Goal: Communication & Community: Ask a question

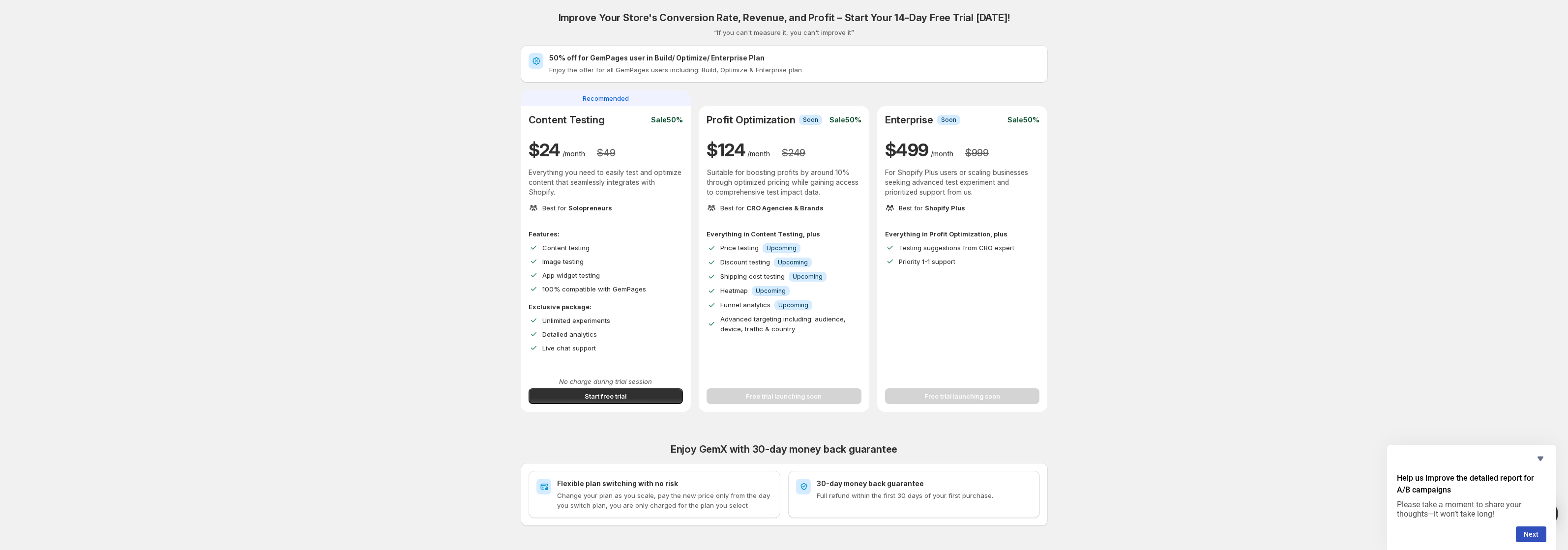
click at [643, 200] on div "Content Testing Sale 50% $ 24 /month $ 49 Everything you need to easily test an…" at bounding box center [606, 163] width 154 height 99
click at [630, 188] on p "Everything you need to easily test and optimize content that seamlessly integra…" at bounding box center [606, 181] width 154 height 29
click at [608, 396] on span "Start free trial" at bounding box center [605, 396] width 41 height 10
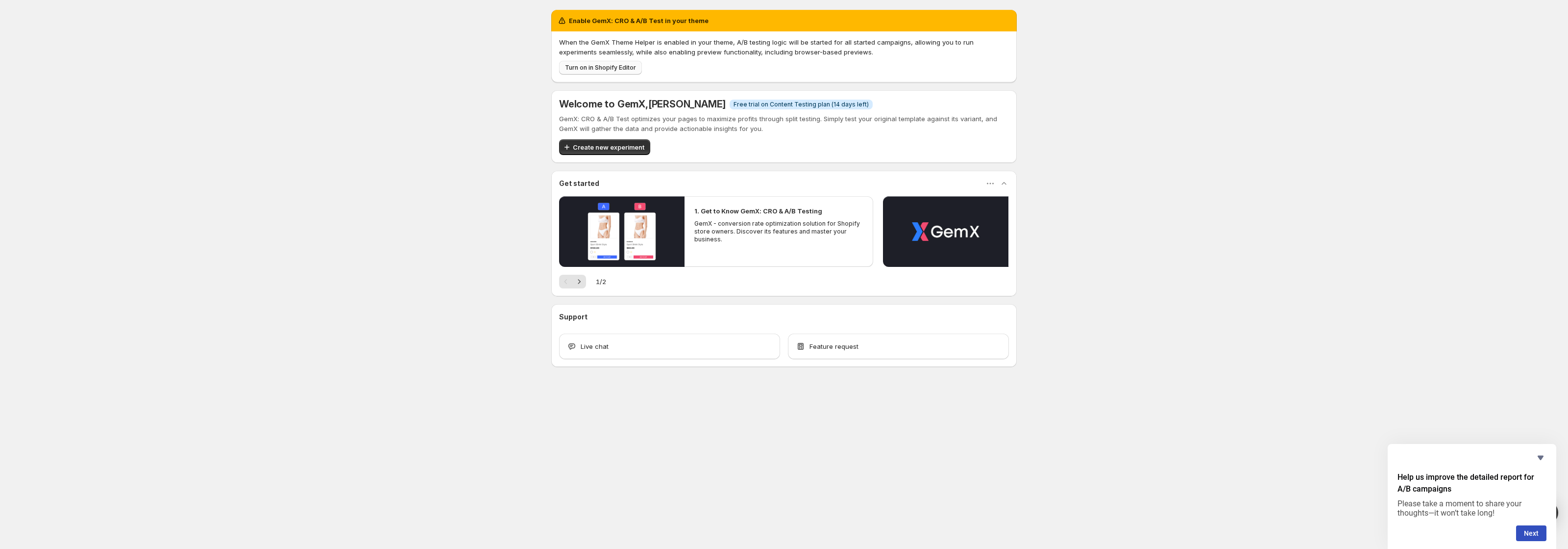
click at [626, 68] on span "Turn on in Shopify Editor" at bounding box center [601, 68] width 71 height 8
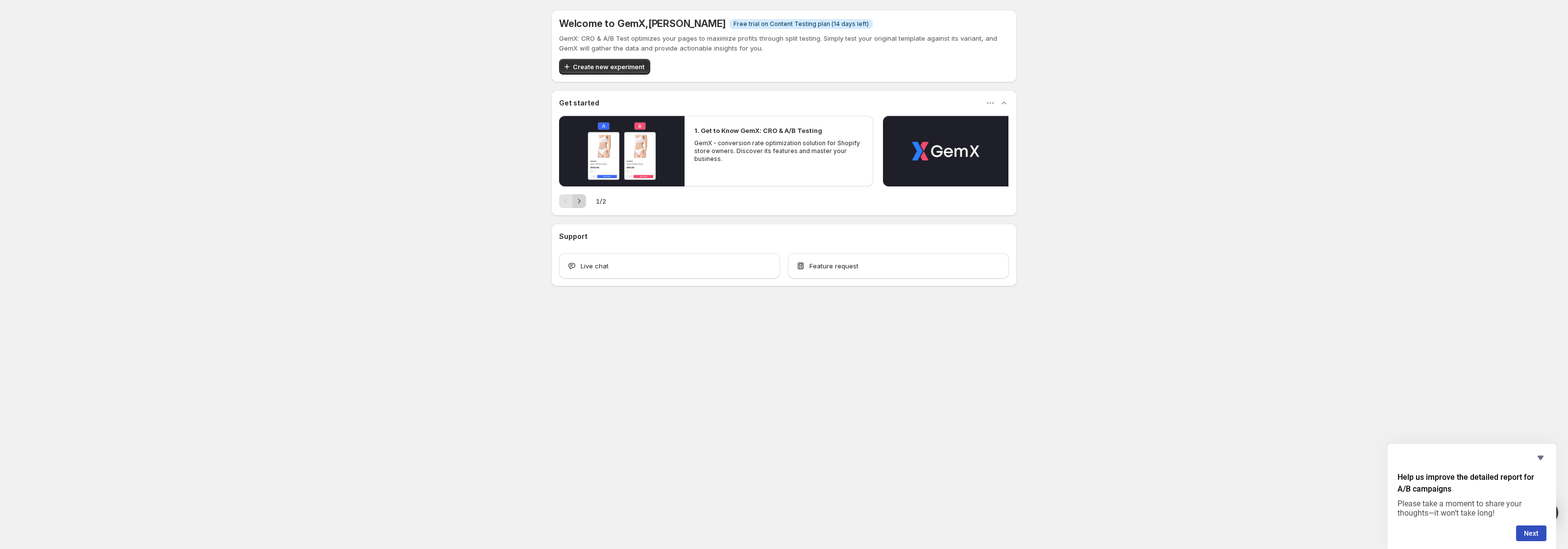
click at [580, 198] on icon "Next" at bounding box center [579, 201] width 10 height 10
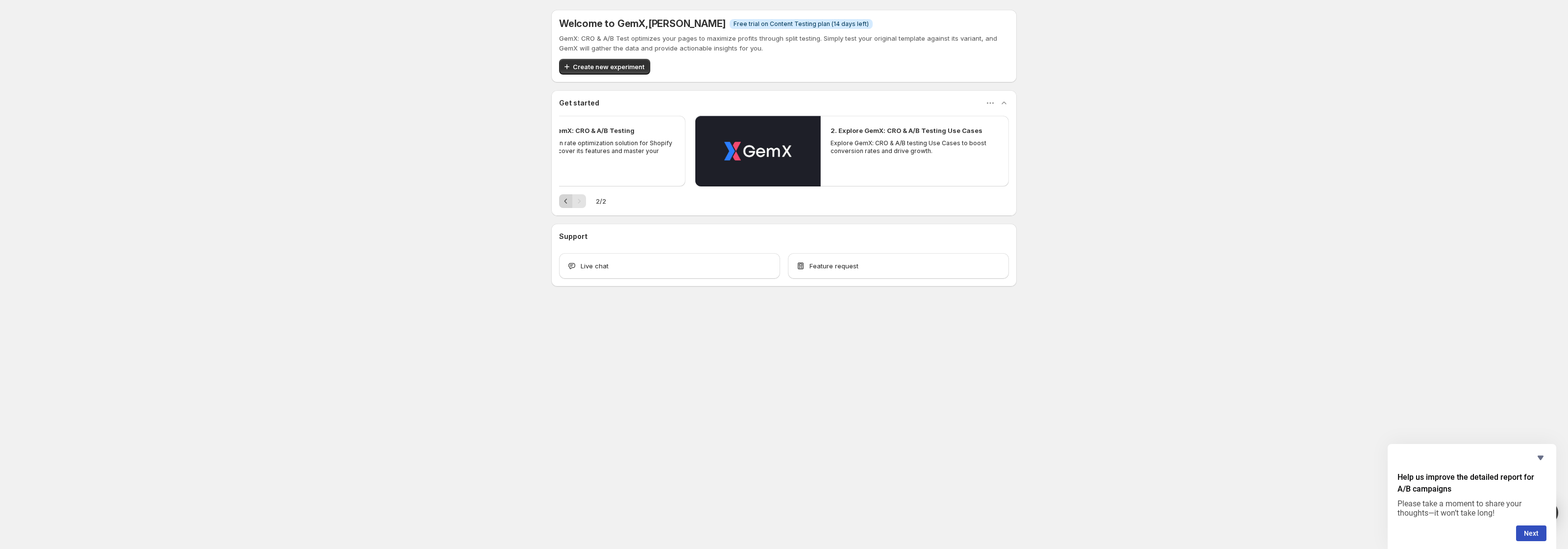
click at [561, 200] on icon "Previous" at bounding box center [566, 201] width 10 height 10
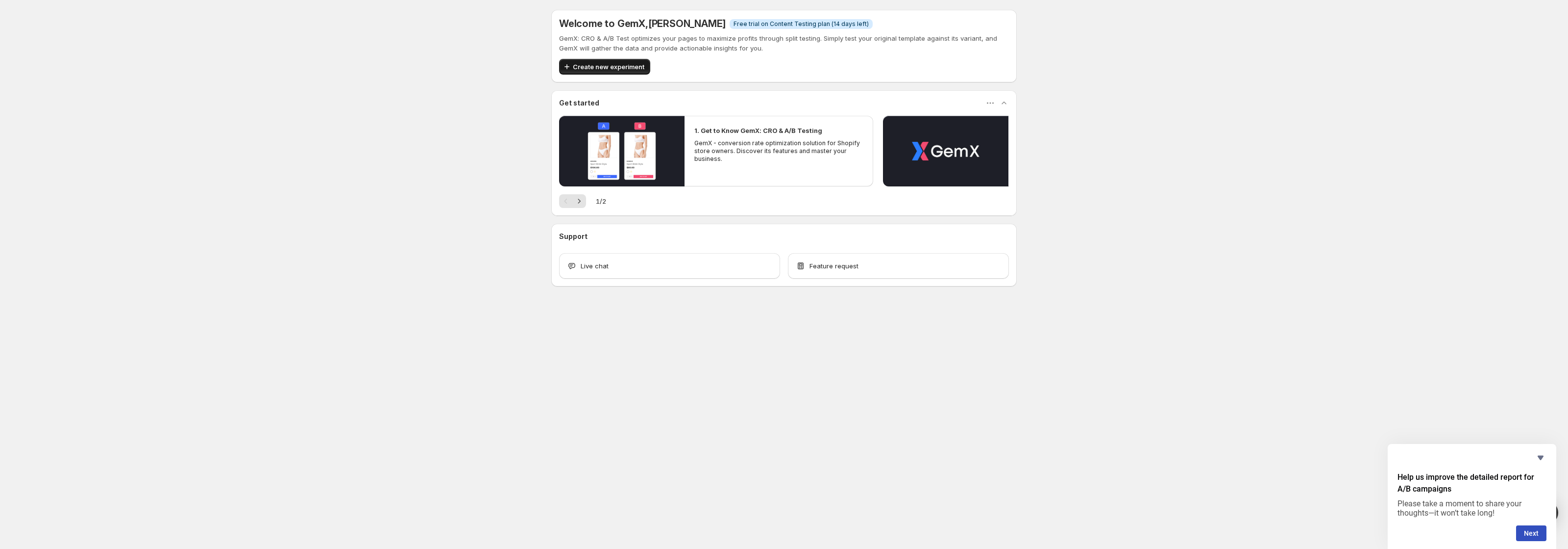
click at [595, 64] on span "Create new experiment" at bounding box center [609, 67] width 71 height 10
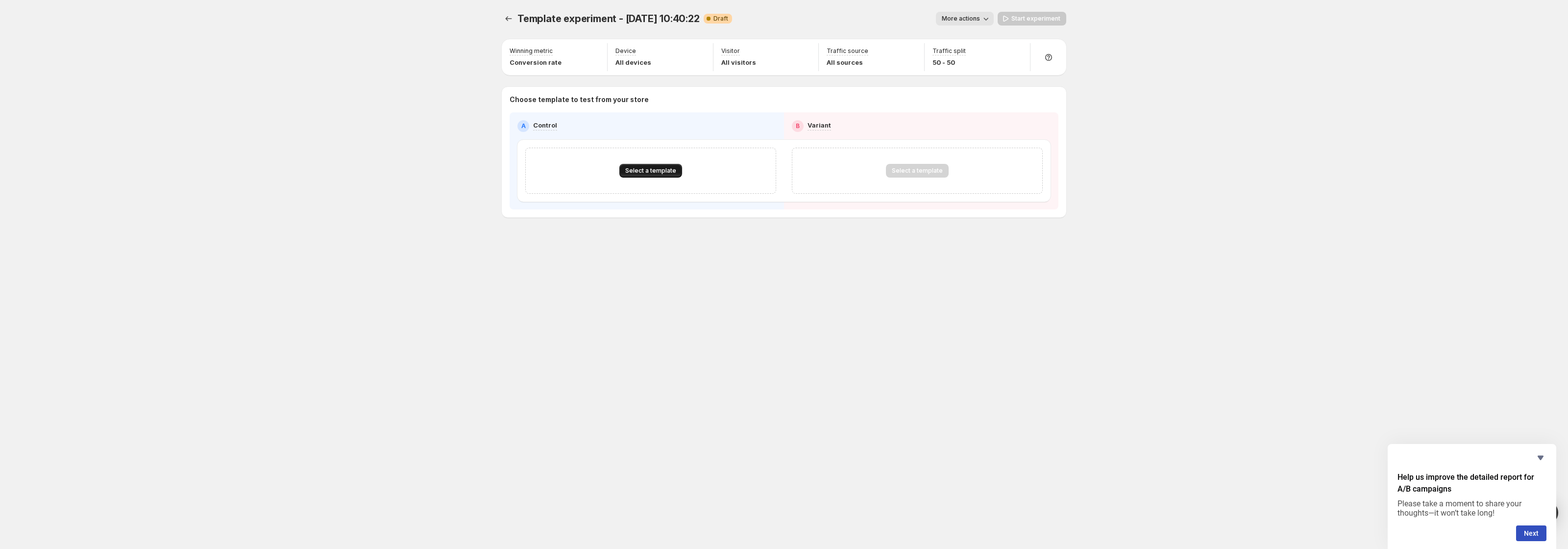
click at [656, 172] on span "Select a template" at bounding box center [651, 171] width 51 height 8
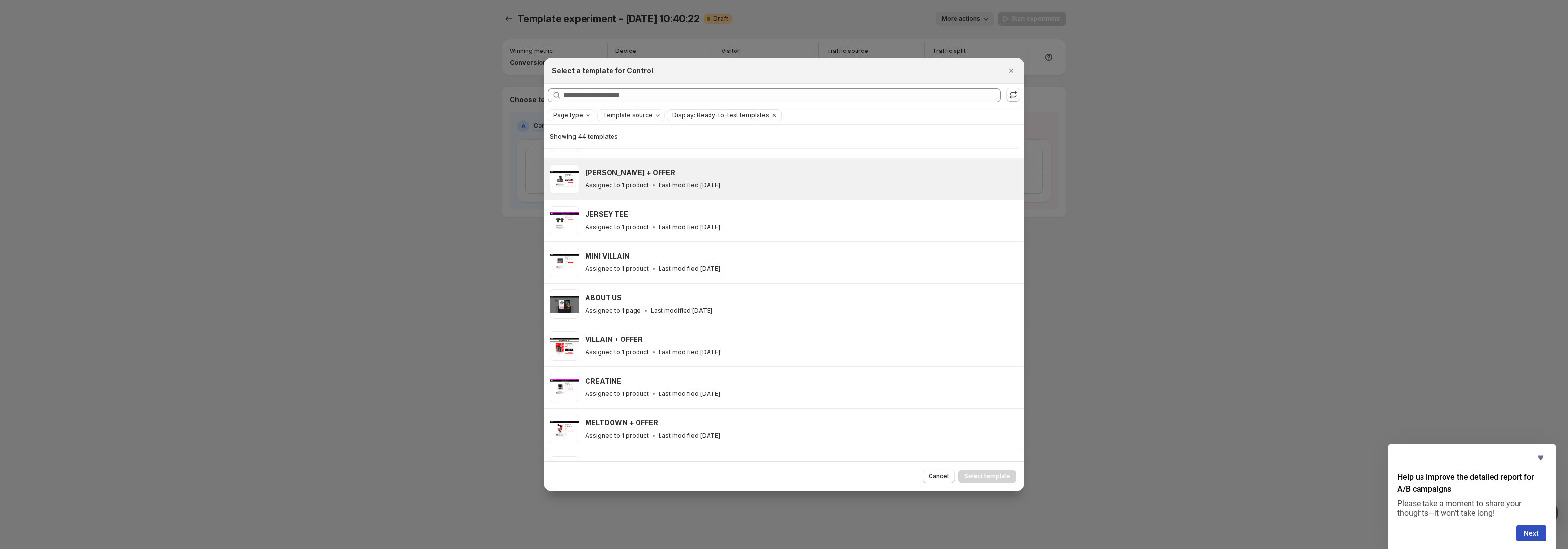
scroll to position [443, 0]
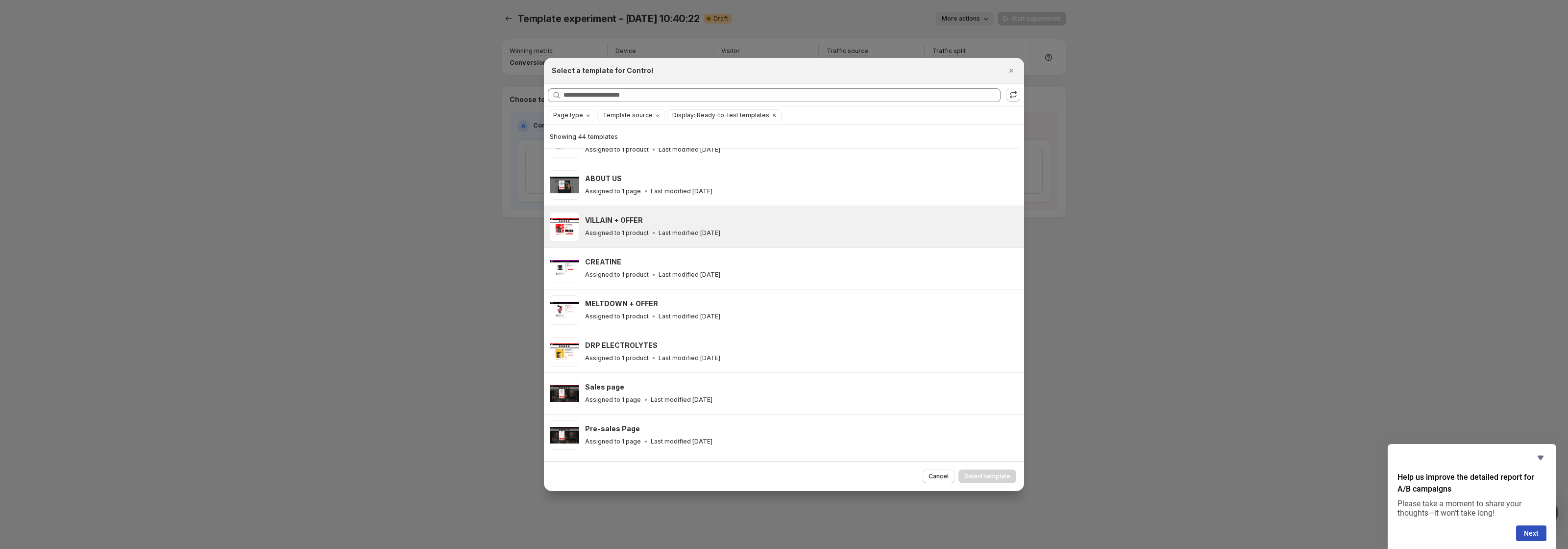
click at [649, 230] on icon ":rf:" at bounding box center [653, 233] width 10 height 10
click at [1004, 477] on span "Select template" at bounding box center [988, 476] width 46 height 8
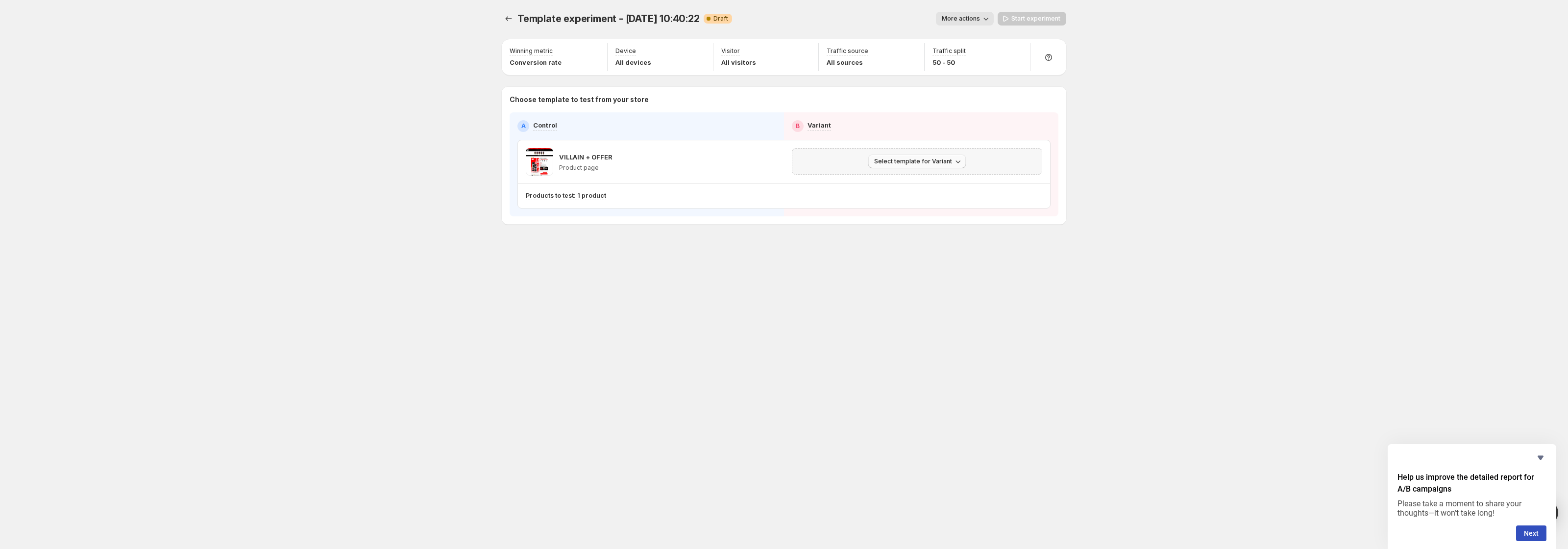
click at [935, 164] on span "Select template for Variant" at bounding box center [913, 161] width 78 height 8
click at [933, 182] on span "Select an existing template" at bounding box center [910, 182] width 83 height 8
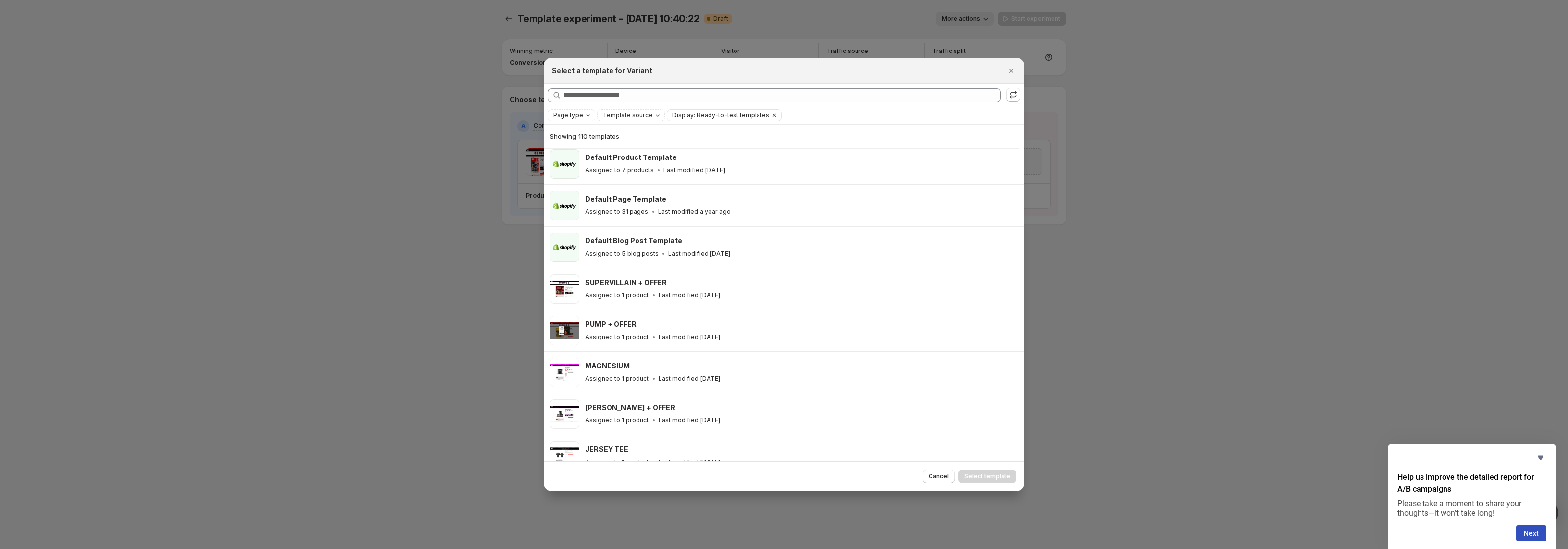
scroll to position [0, 0]
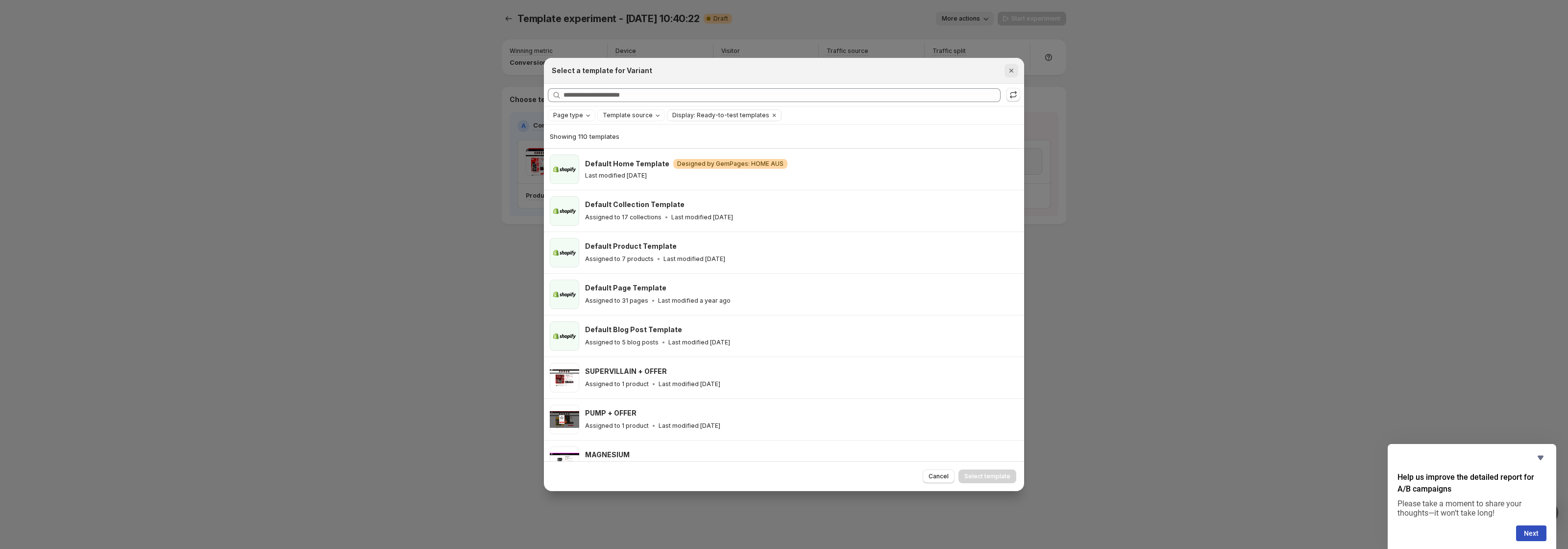
click at [1010, 72] on icon "Close" at bounding box center [1011, 70] width 4 height 4
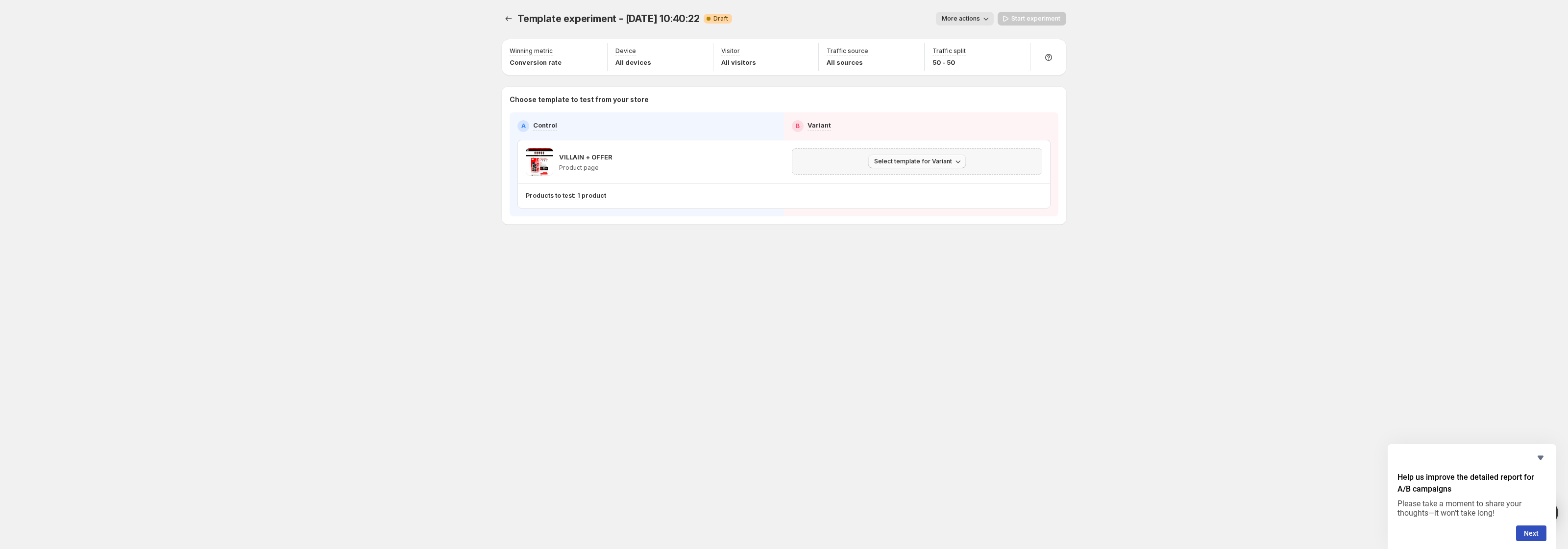
click at [889, 162] on span "Select template for Variant" at bounding box center [913, 161] width 78 height 8
click at [892, 180] on span "Select an existing template" at bounding box center [910, 182] width 83 height 8
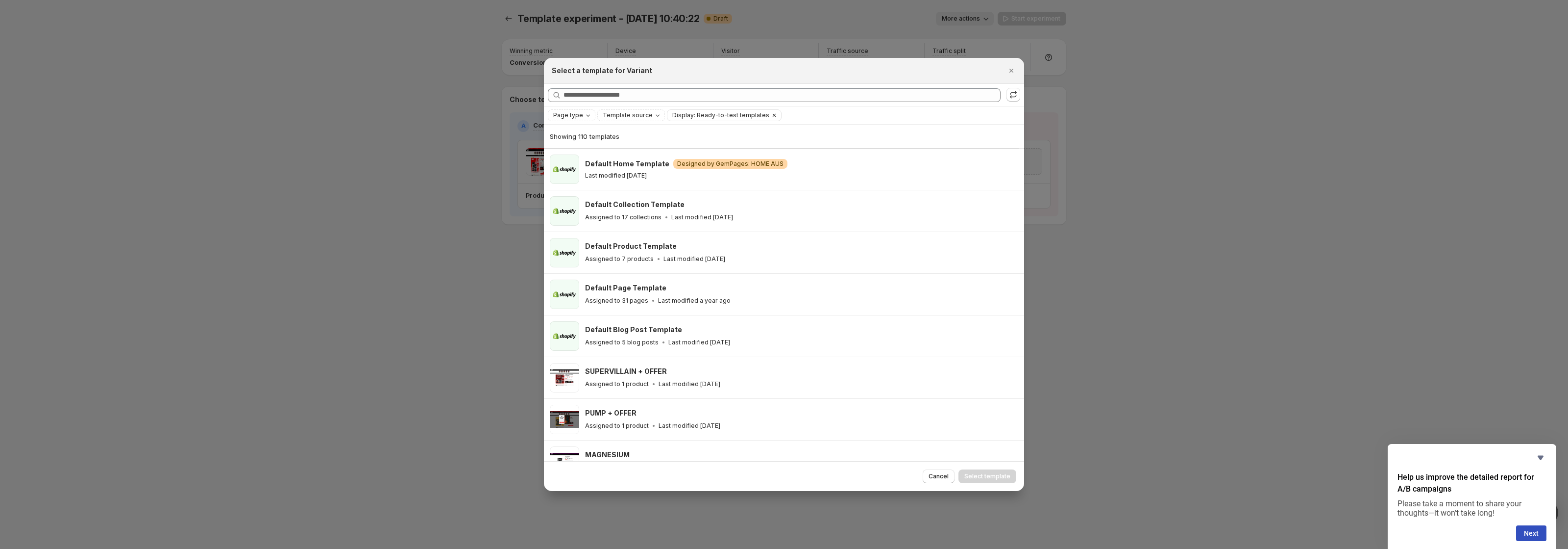
click at [770, 114] on icon "Clear" at bounding box center [774, 115] width 8 height 8
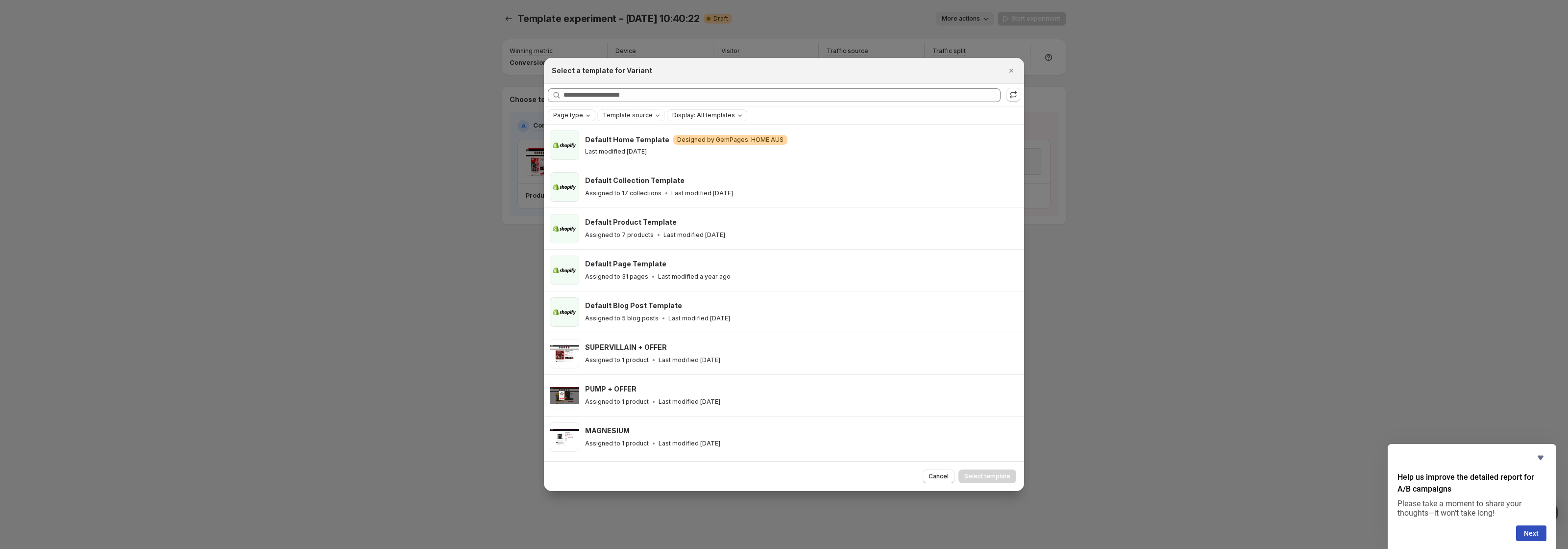
click at [584, 116] on icon "Page type" at bounding box center [588, 115] width 8 height 8
click at [580, 157] on span "Product page" at bounding box center [588, 157] width 41 height 8
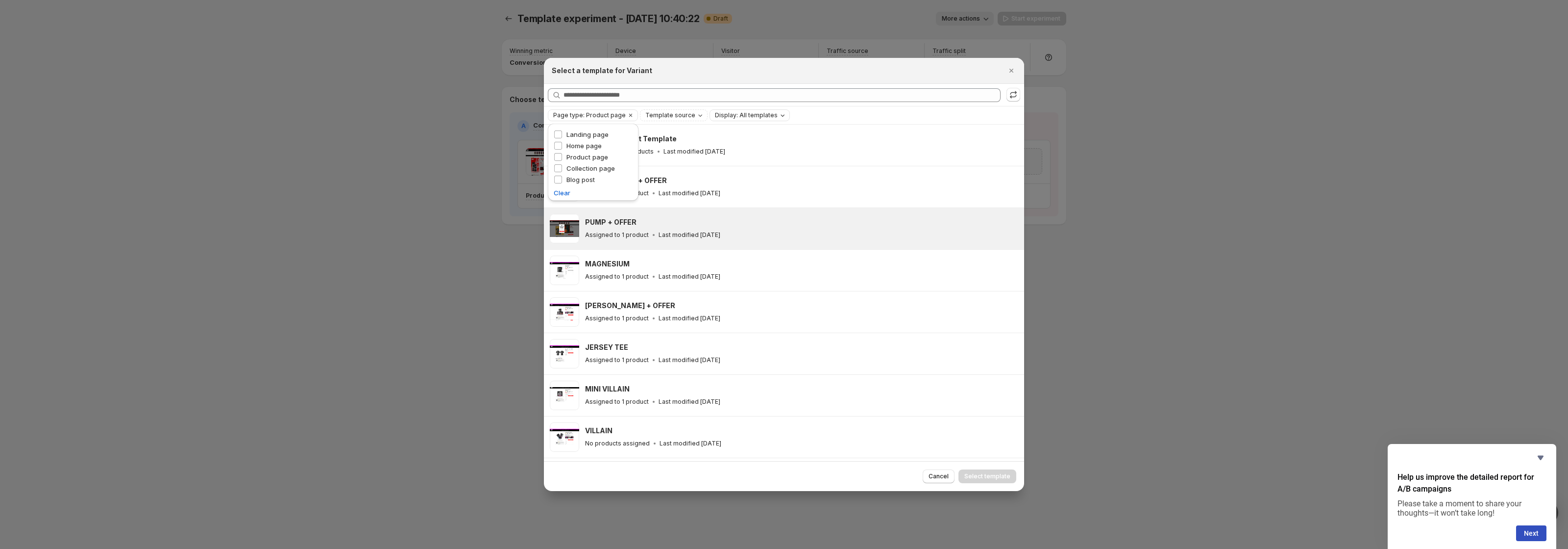
click at [857, 220] on div "PUMP + OFFER" at bounding box center [800, 222] width 430 height 10
click at [663, 226] on div "PUMP + OFFER" at bounding box center [800, 222] width 430 height 10
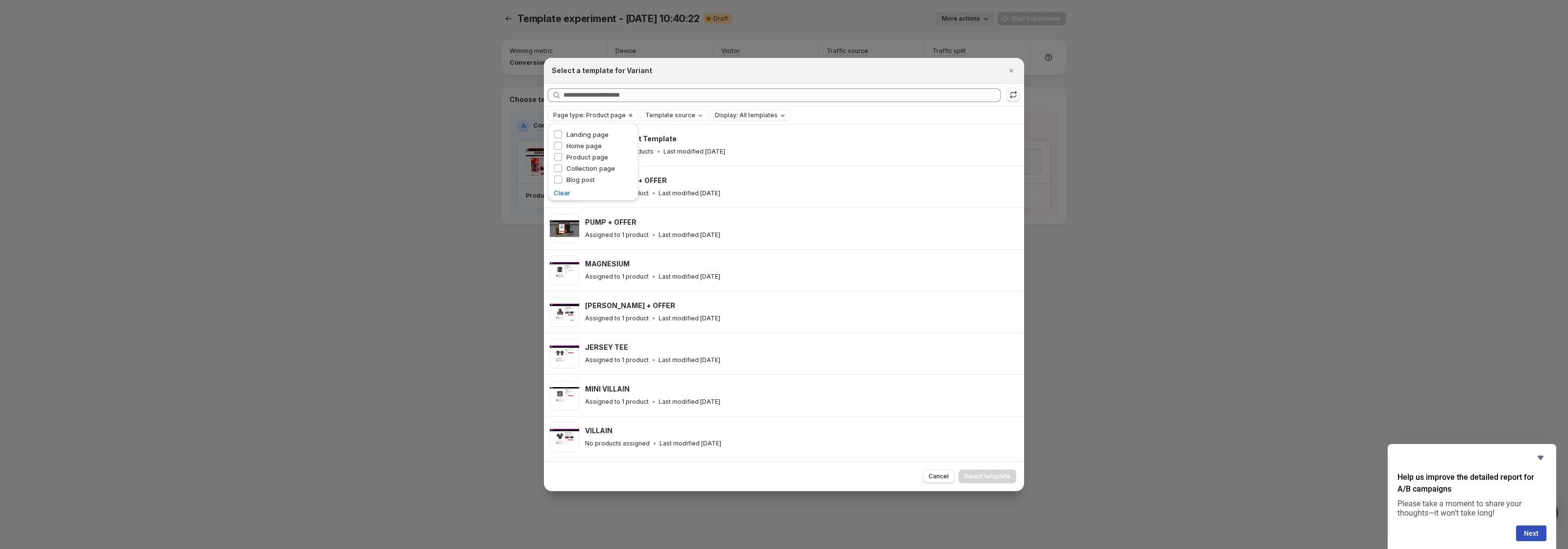
click at [604, 114] on span "Page type: Product page" at bounding box center [589, 115] width 72 height 8
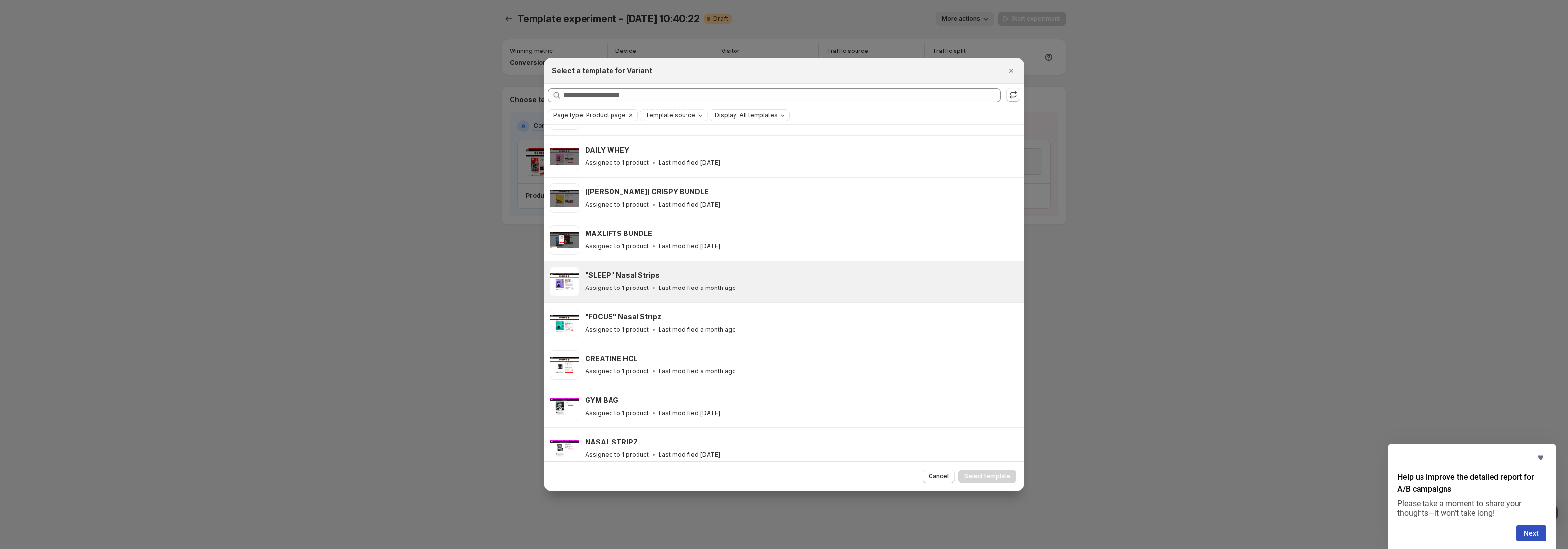
scroll to position [798, 0]
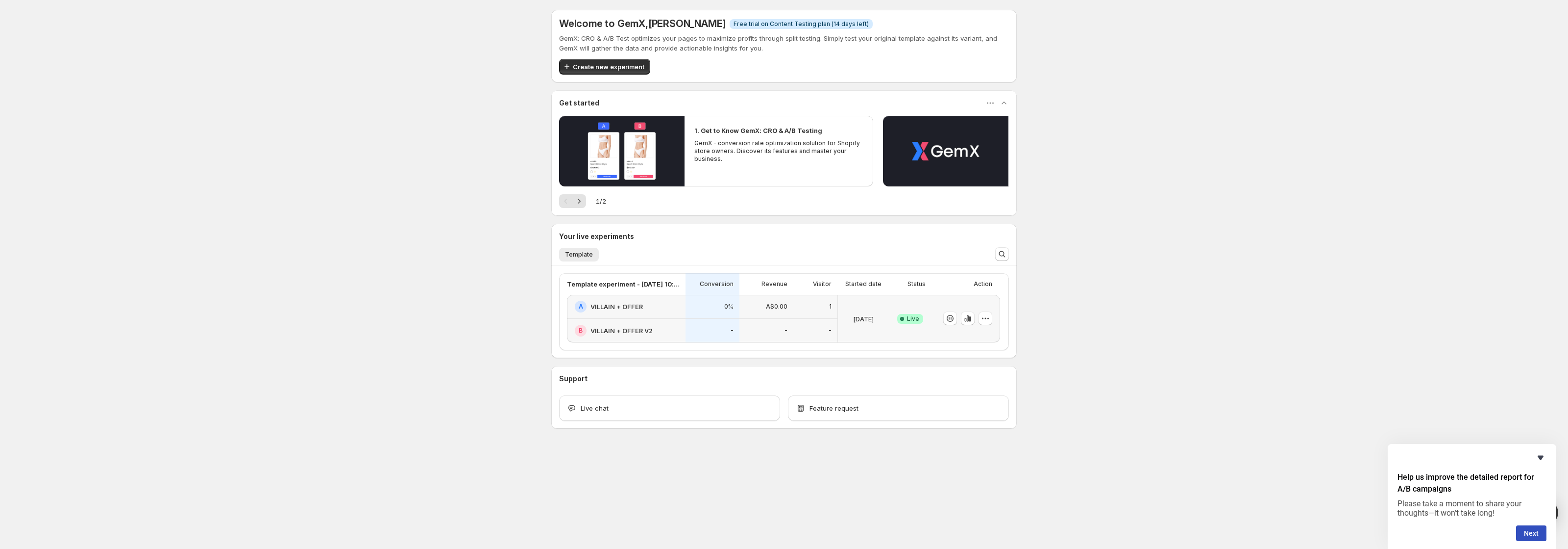
click at [1540, 457] on icon "Hide survey" at bounding box center [1540, 458] width 6 height 5
click at [965, 321] on icon "button" at bounding box center [965, 319] width 2 height 4
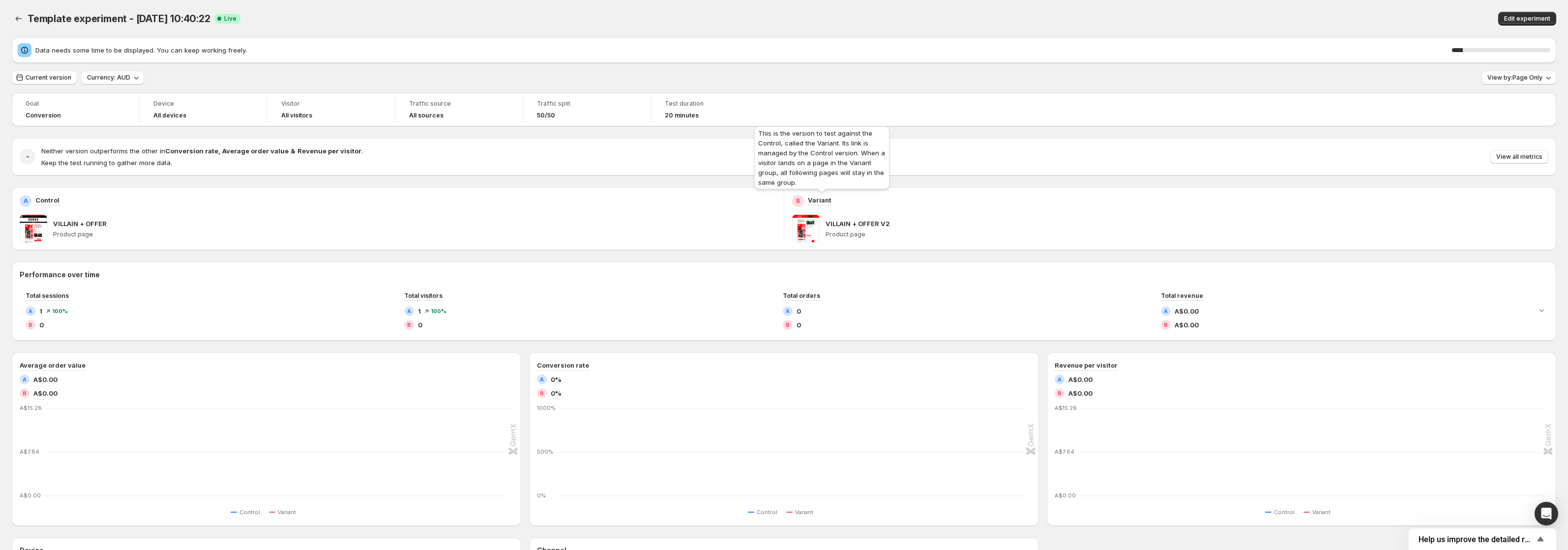
click at [816, 202] on p "Variant" at bounding box center [819, 200] width 24 height 10
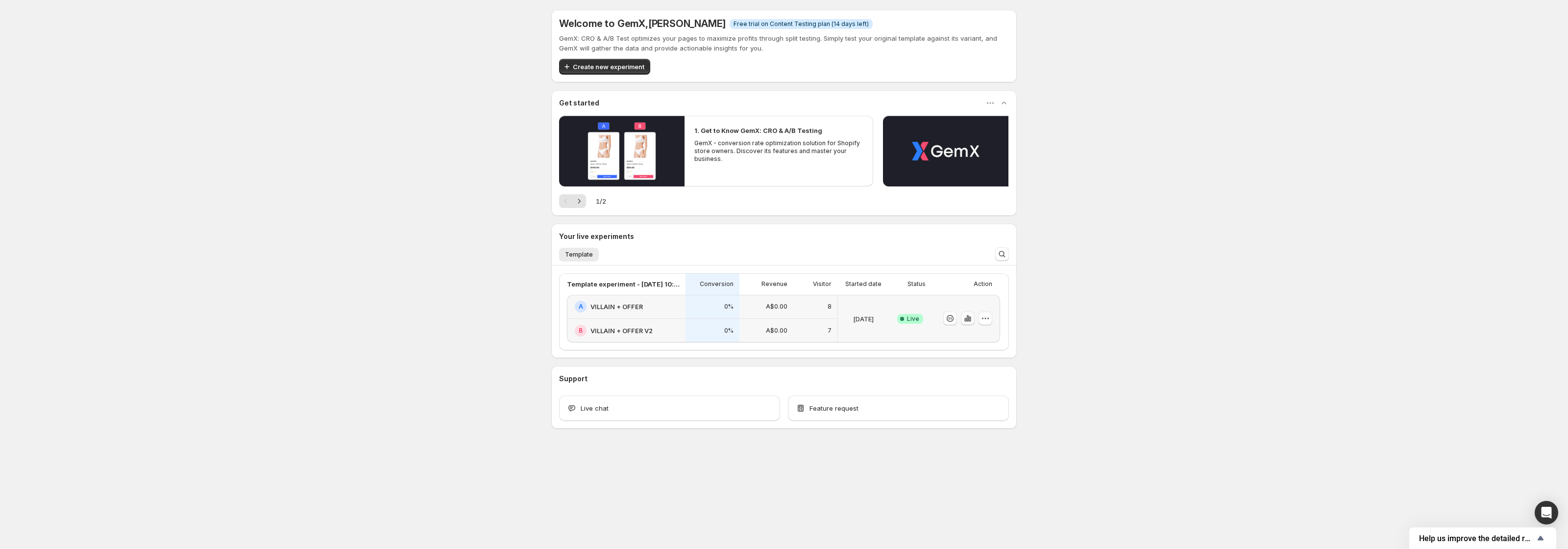
click at [968, 319] on icon "button" at bounding box center [968, 319] width 2 height 6
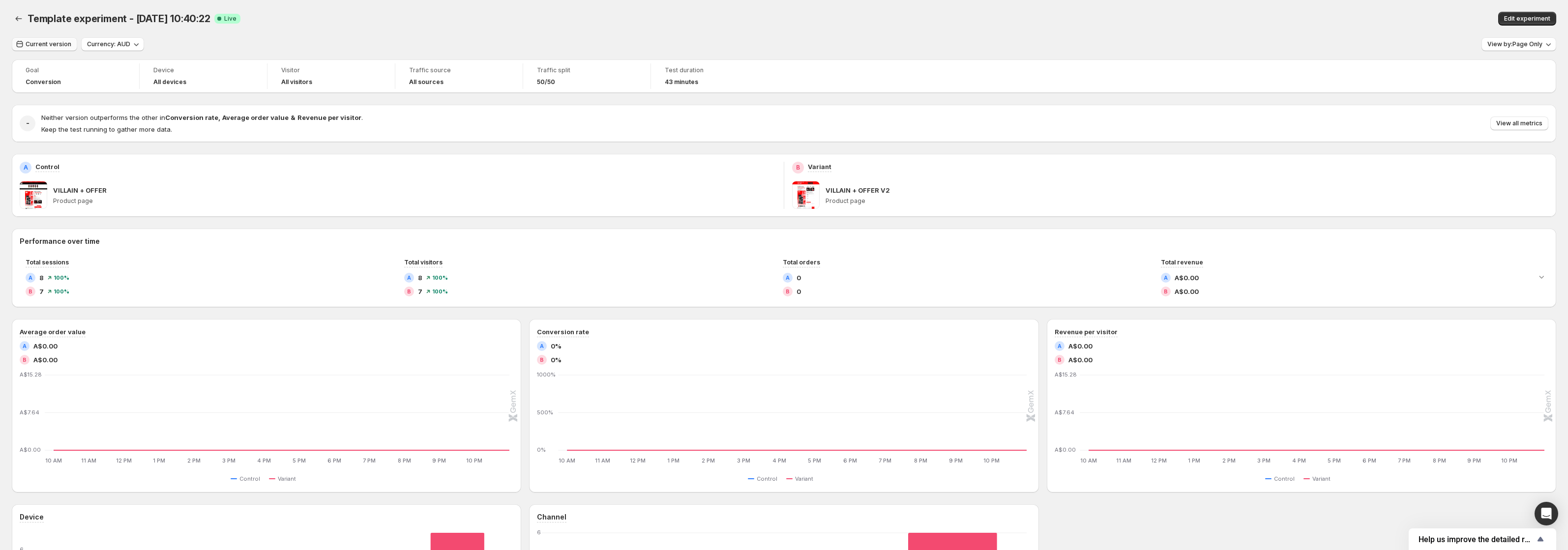
click at [57, 48] on span "Current version" at bounding box center [48, 45] width 45 height 8
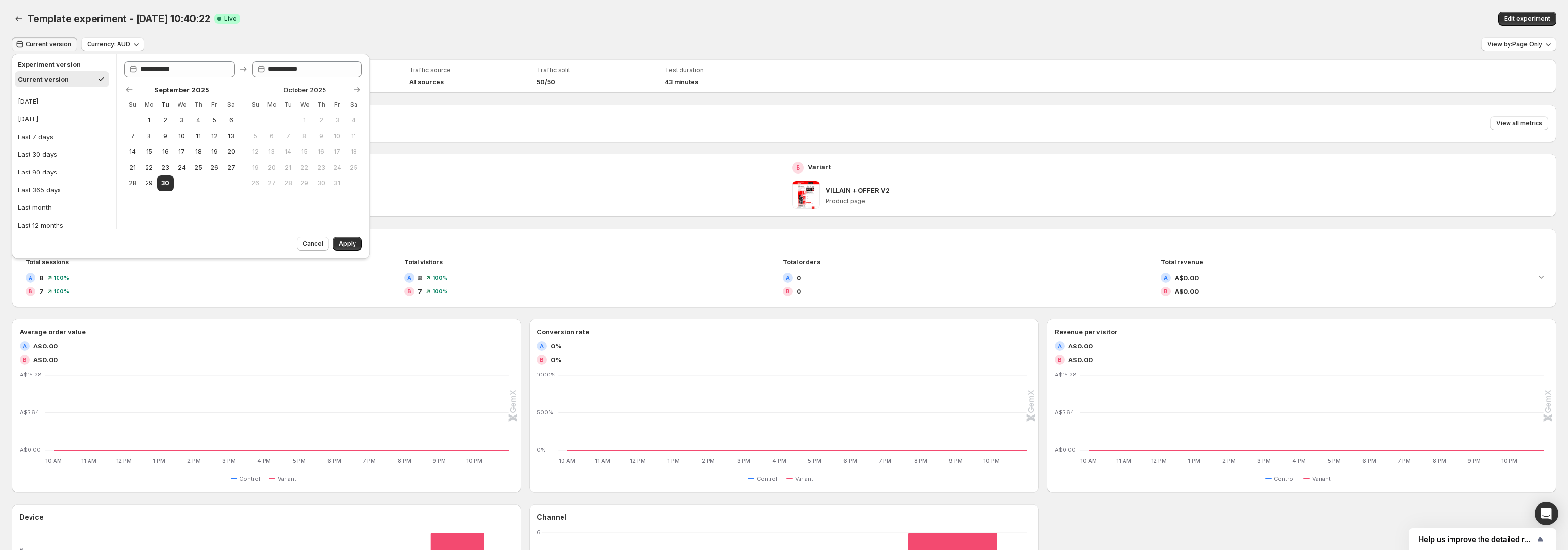
click at [73, 64] on h2 "Experiment version" at bounding box center [61, 64] width 88 height 10
click at [270, 41] on div "Current version Currency: AUD View by: Page Only" at bounding box center [784, 45] width 1544 height 14
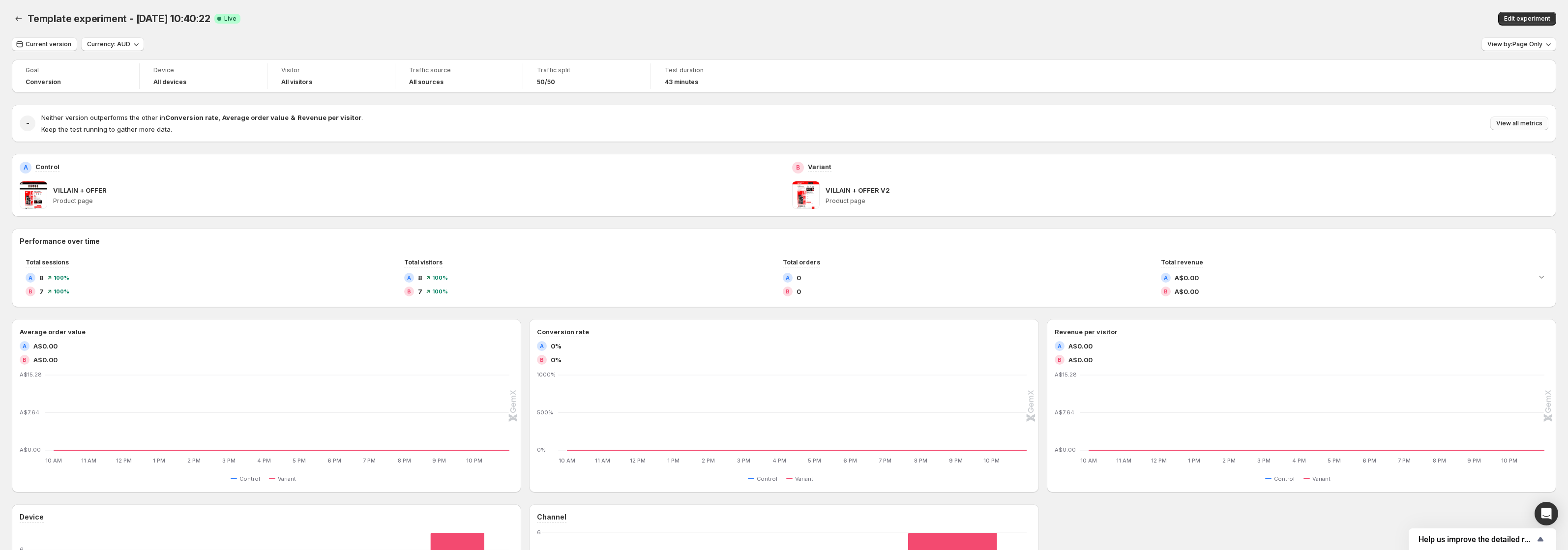
click at [1516, 121] on span "View all metrics" at bounding box center [1519, 123] width 46 height 8
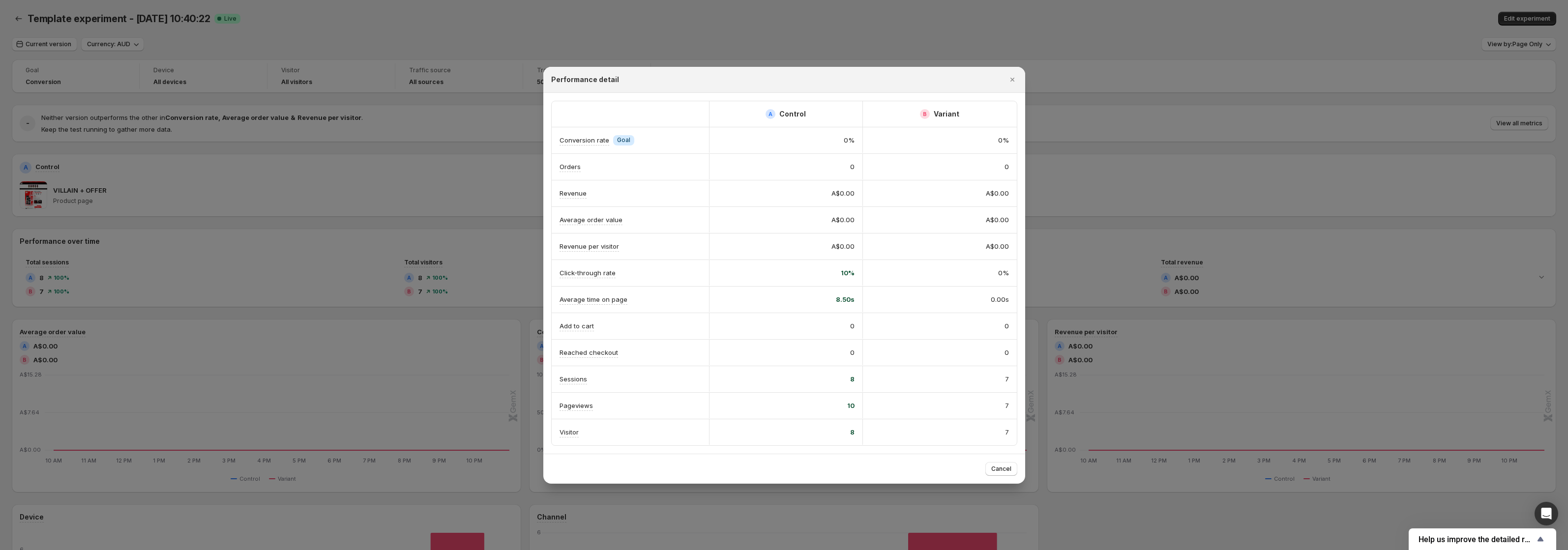
click at [995, 301] on span "0.00s" at bounding box center [999, 299] width 18 height 10
click at [1011, 77] on icon "Close" at bounding box center [1012, 80] width 10 height 10
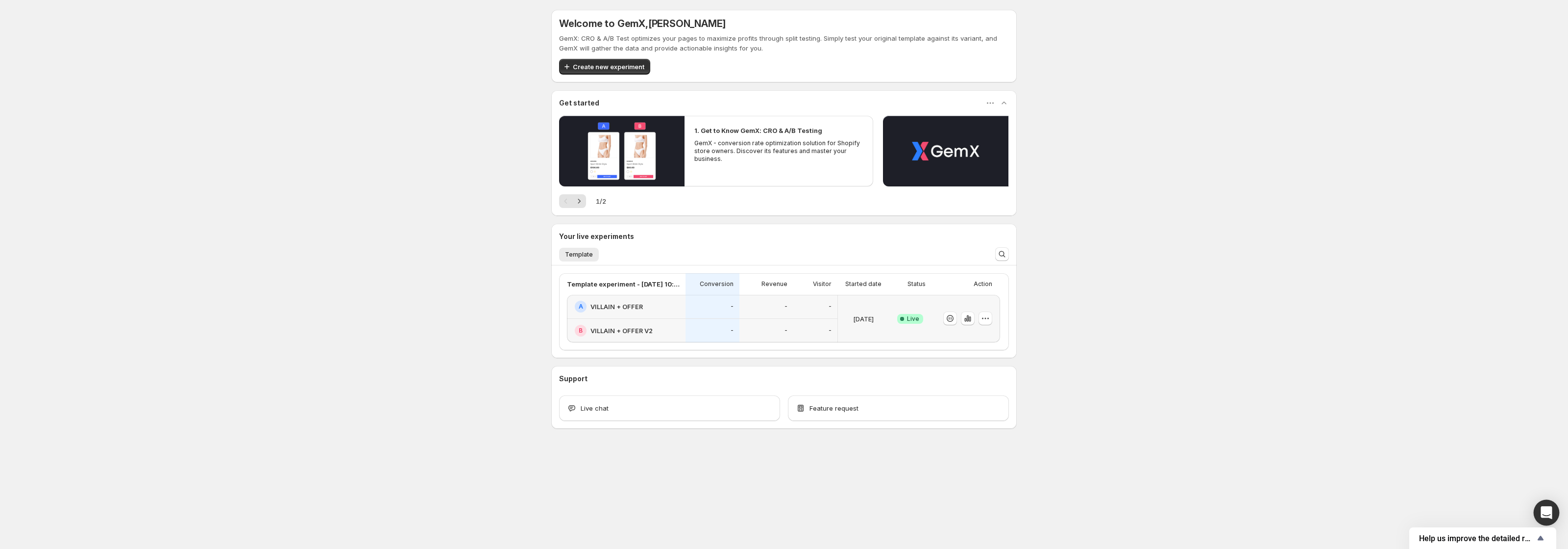
click at [1545, 512] on icon "Open Intercom Messenger" at bounding box center [1547, 512] width 11 height 13
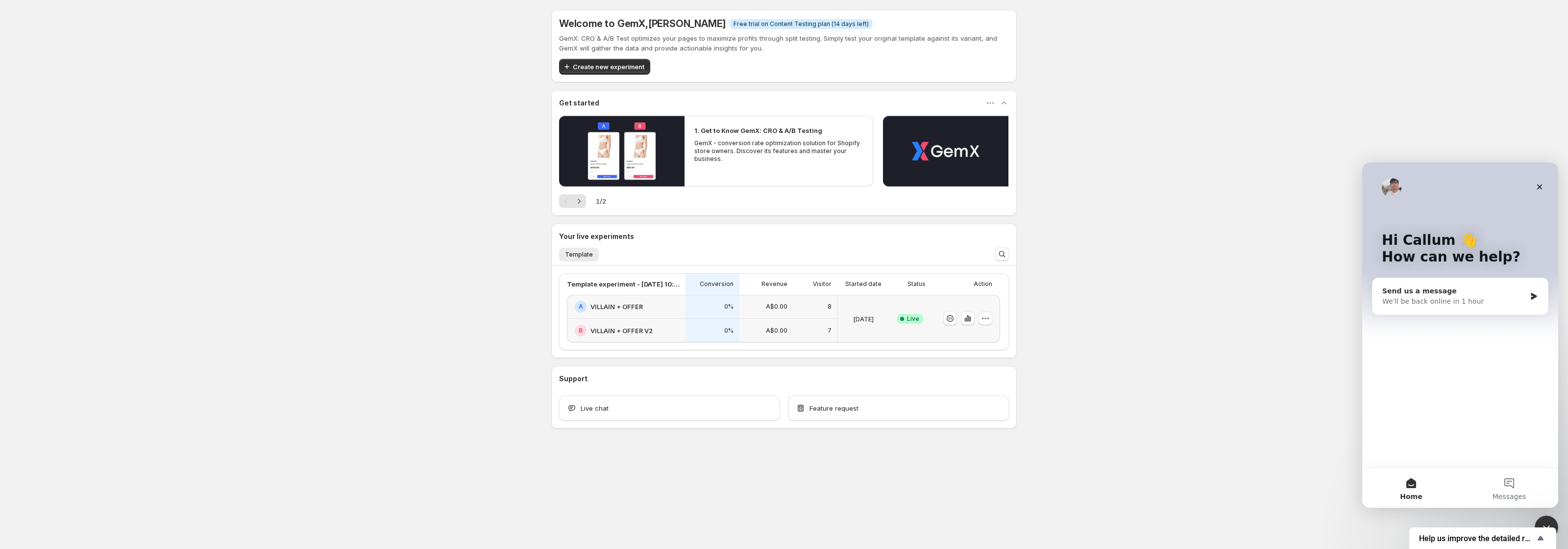
click at [1443, 296] on div "Send us a message" at bounding box center [1454, 291] width 144 height 10
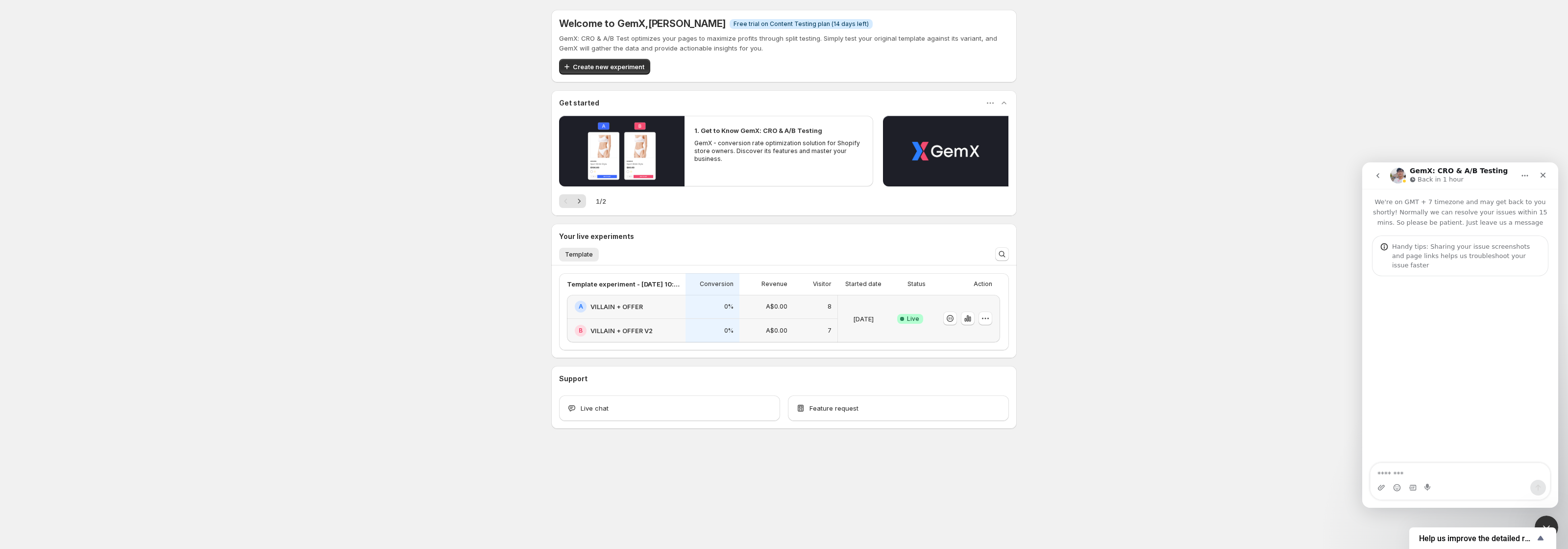
type textarea "*"
click at [1493, 462] on textarea "**********" at bounding box center [1461, 462] width 179 height 37
click at [1490, 478] on textarea "**********" at bounding box center [1461, 462] width 179 height 37
type textarea "**********"
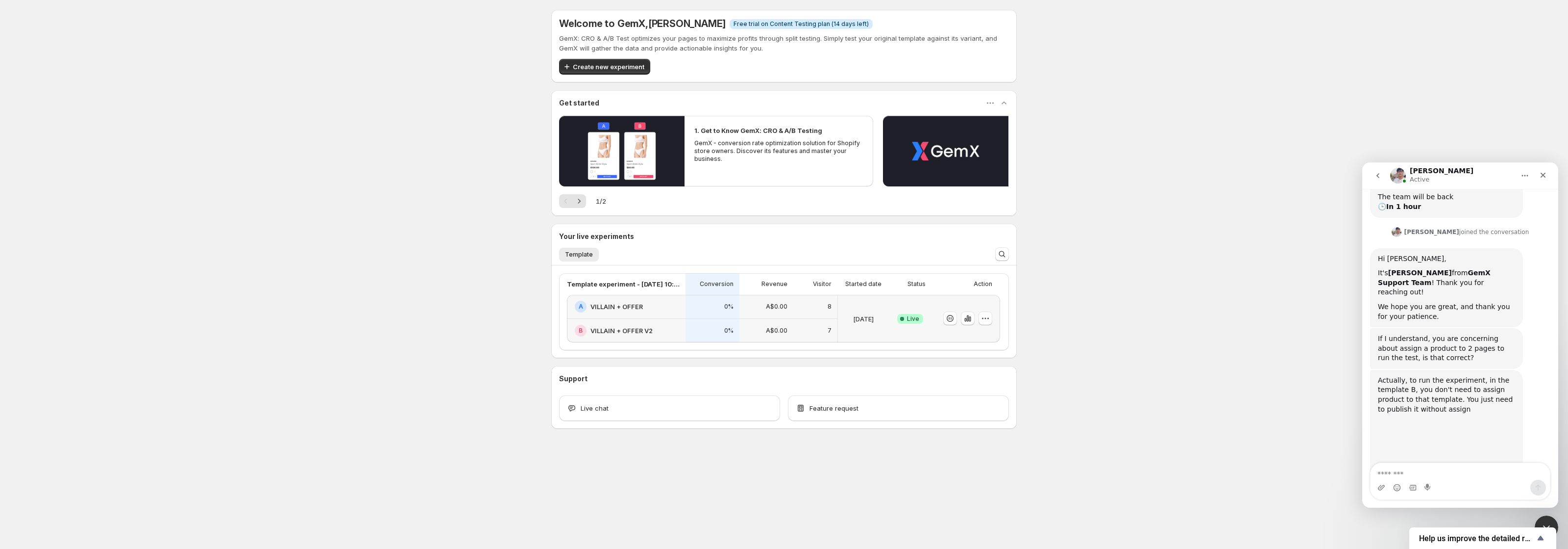
scroll to position [213, 0]
click at [1485, 375] on div "Actually, to run the experiment, in the template B, you don't need to assign pr…" at bounding box center [1447, 394] width 137 height 38
drag, startPoint x: 1471, startPoint y: 368, endPoint x: 1401, endPoint y: 339, distance: 75.8
click at [1401, 375] on div "Actually, to run the experiment, in the template B, you don't need to assign pr…" at bounding box center [1447, 394] width 137 height 38
click at [1415, 375] on div "Actually, to run the experiment, in the template B, you don't need to assign pr…" at bounding box center [1447, 394] width 137 height 38
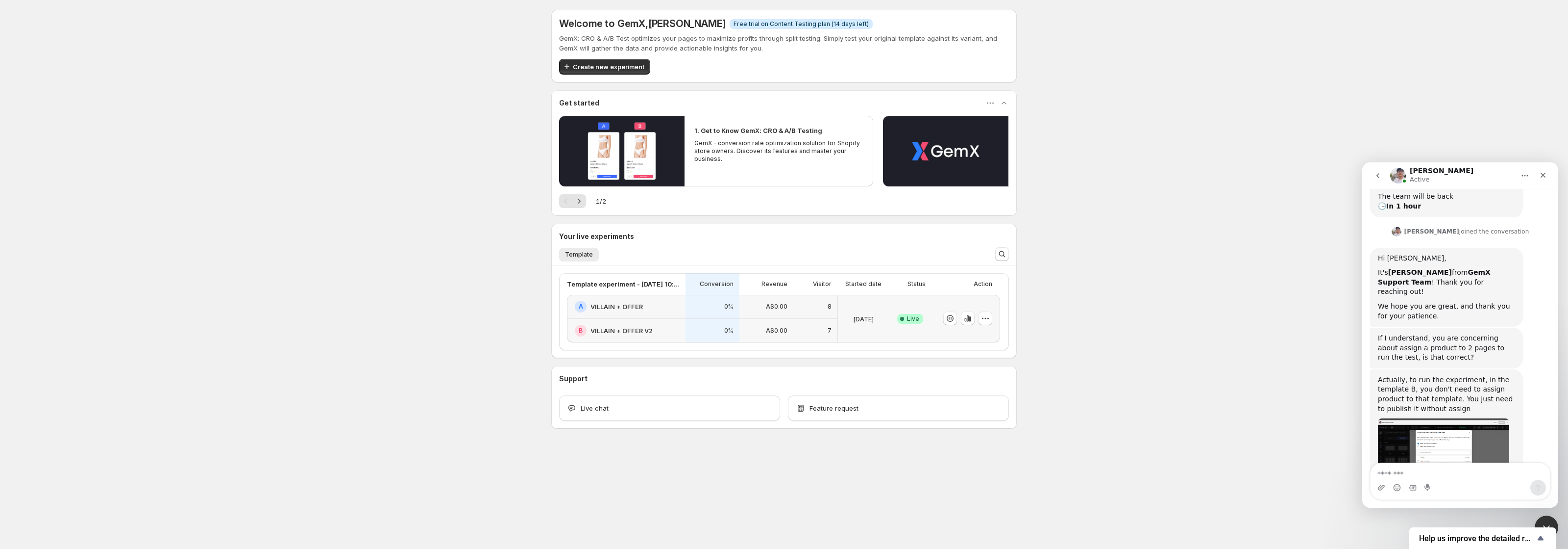
click at [1447, 419] on img "Antony says…" at bounding box center [1443, 447] width 131 height 56
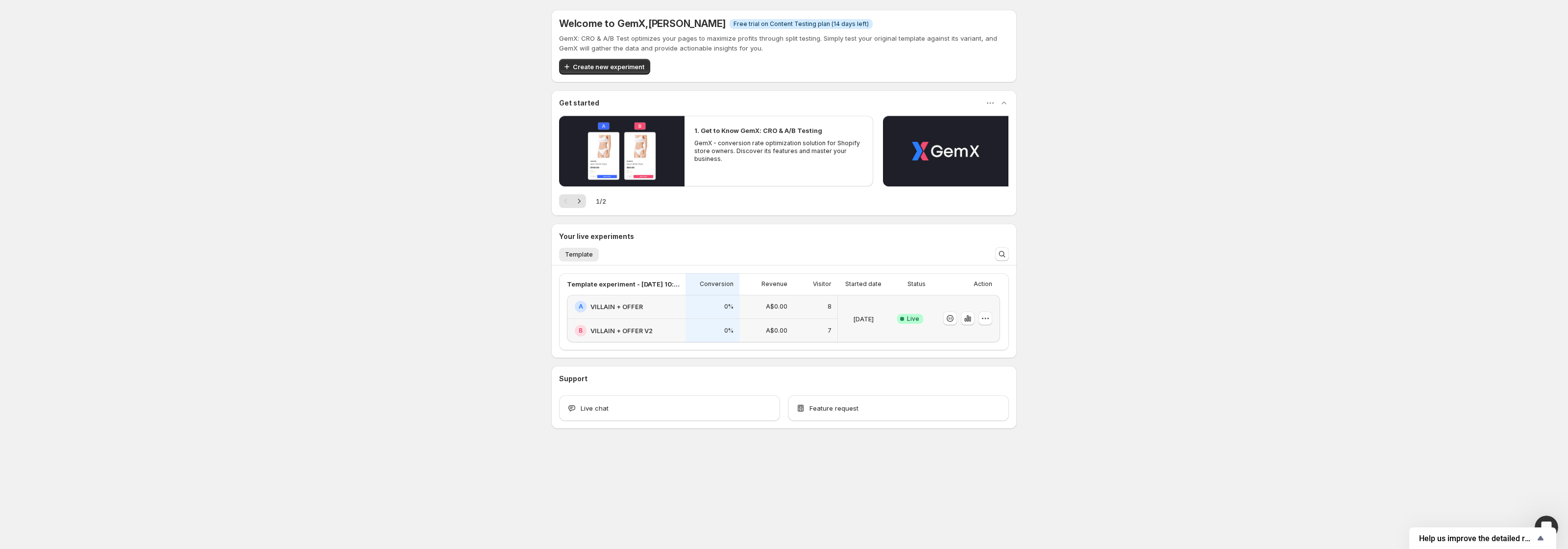
scroll to position [212, 0]
click at [1547, 514] on html at bounding box center [1546, 526] width 24 height 24
click at [1544, 516] on div "Open Intercom Messenger" at bounding box center [1545, 525] width 33 height 33
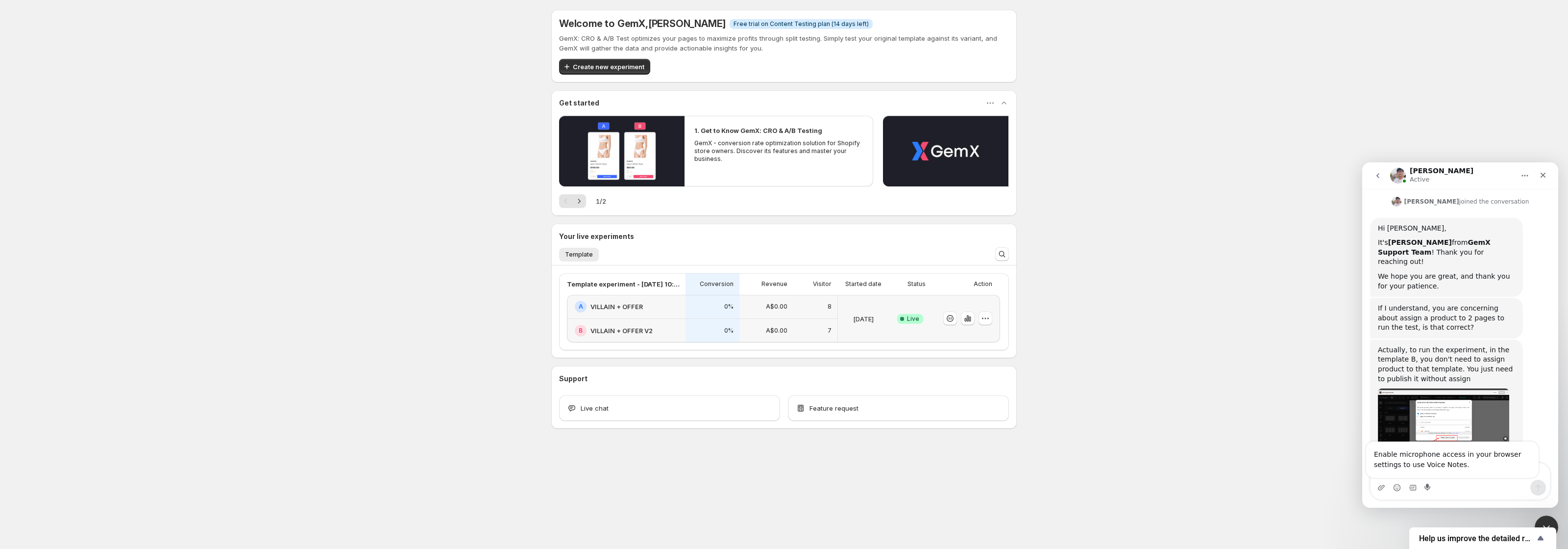
scroll to position [250, 0]
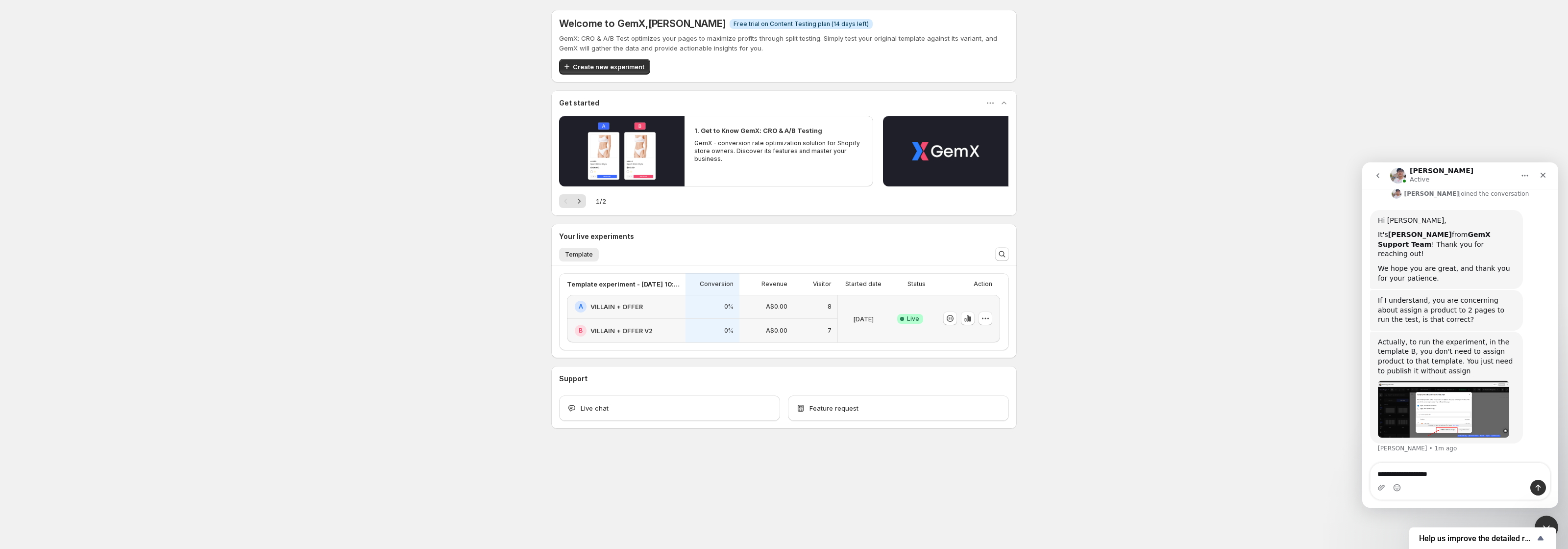
type textarea "**********"
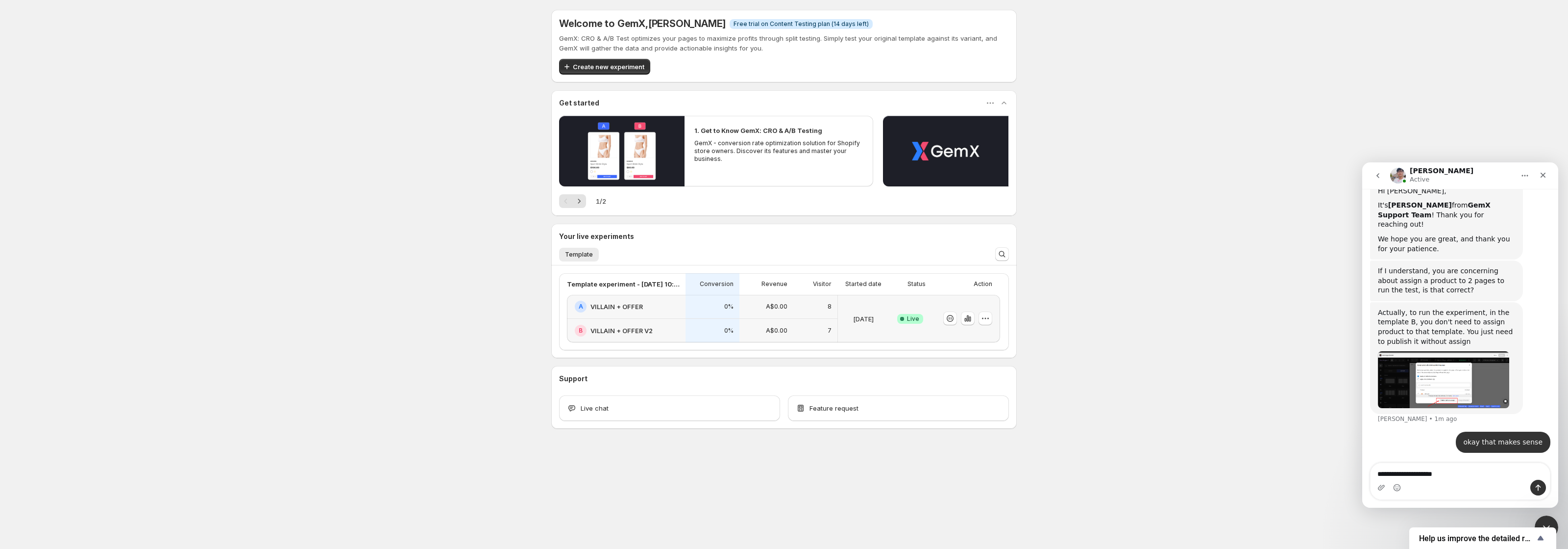
type textarea "**********"
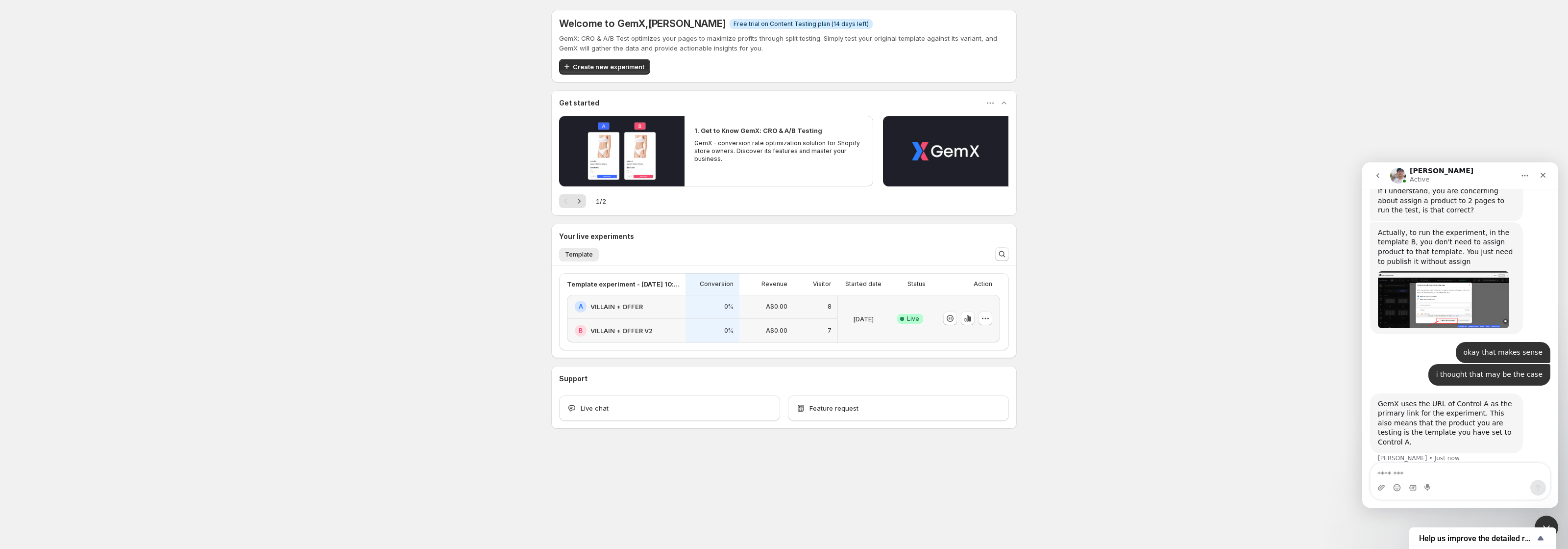
scroll to position [361, 0]
click at [1461, 474] on textarea "Message…" at bounding box center [1461, 471] width 179 height 17
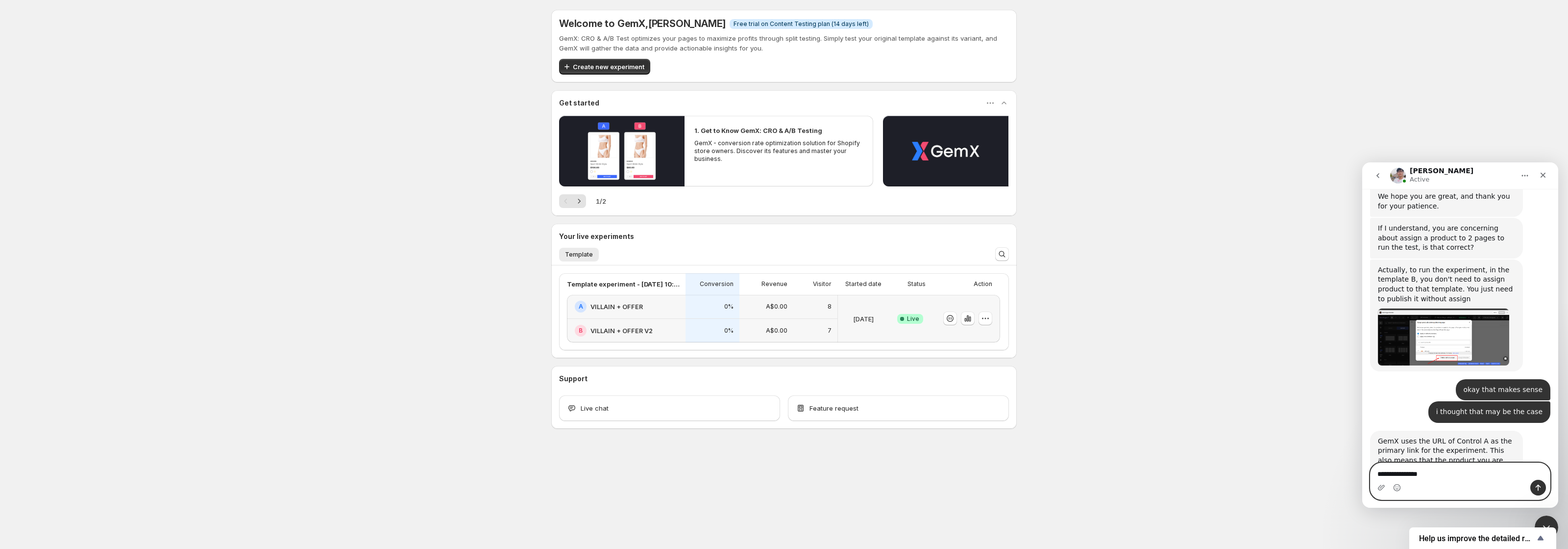
type textarea "**********"
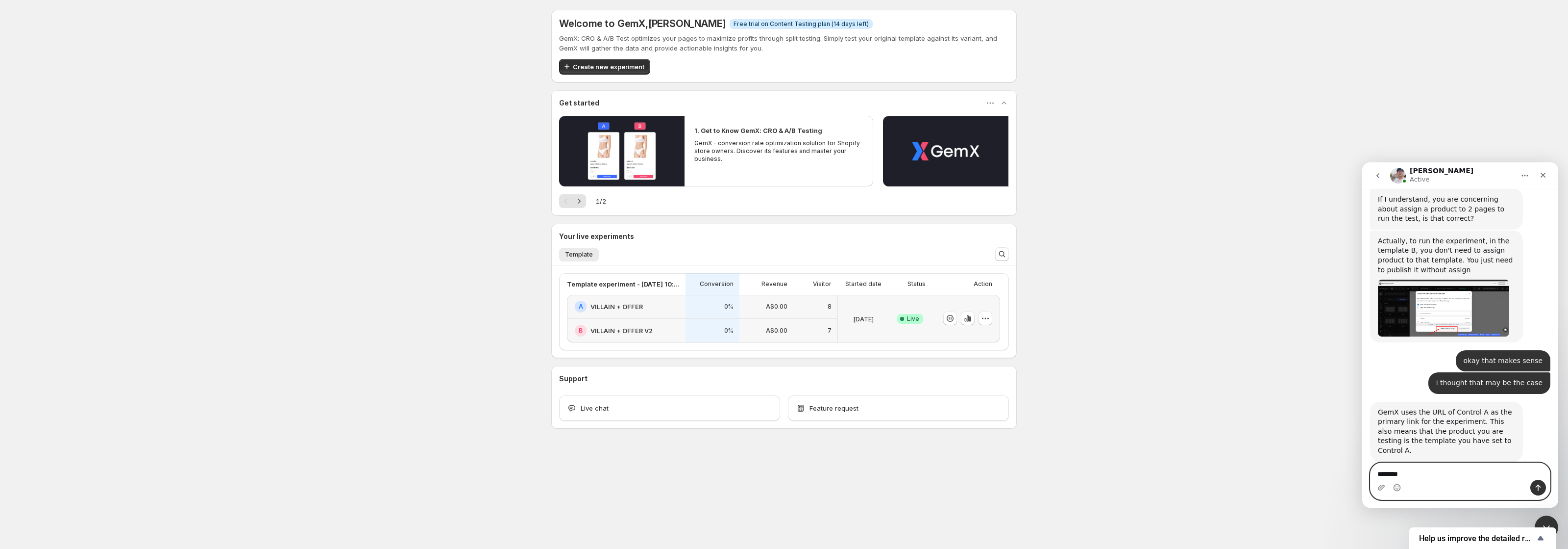
type textarea "*********"
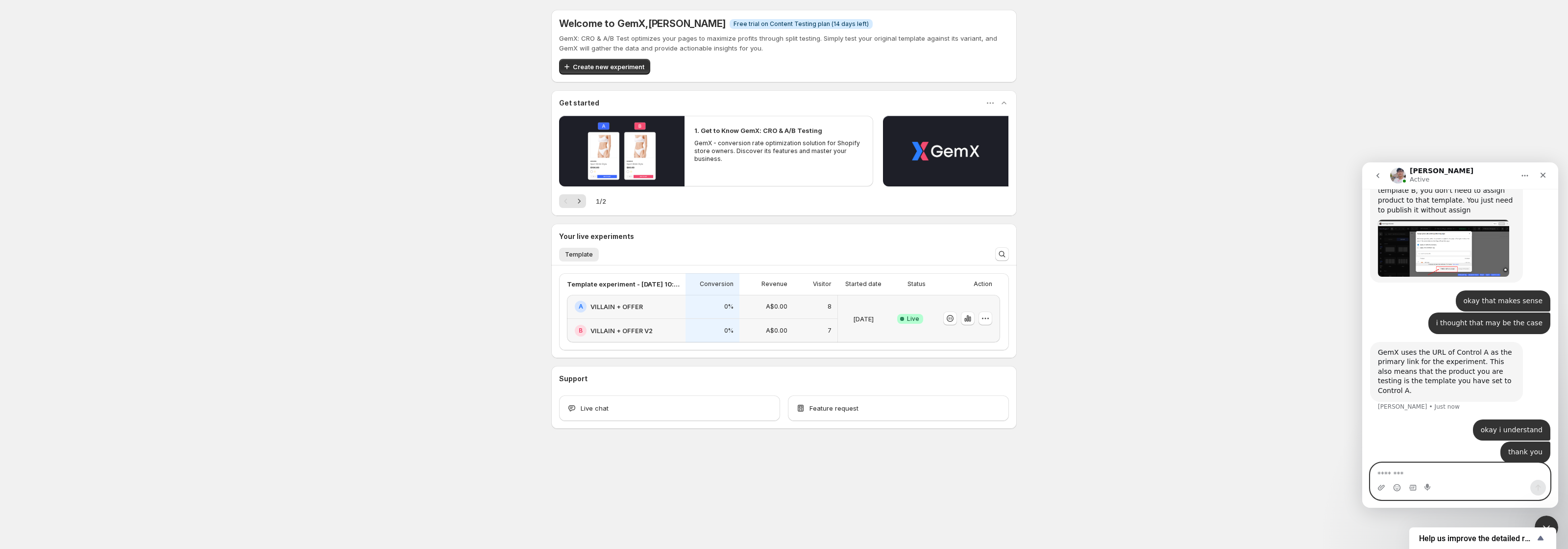
scroll to position [412, 0]
